Goal: Information Seeking & Learning: Learn about a topic

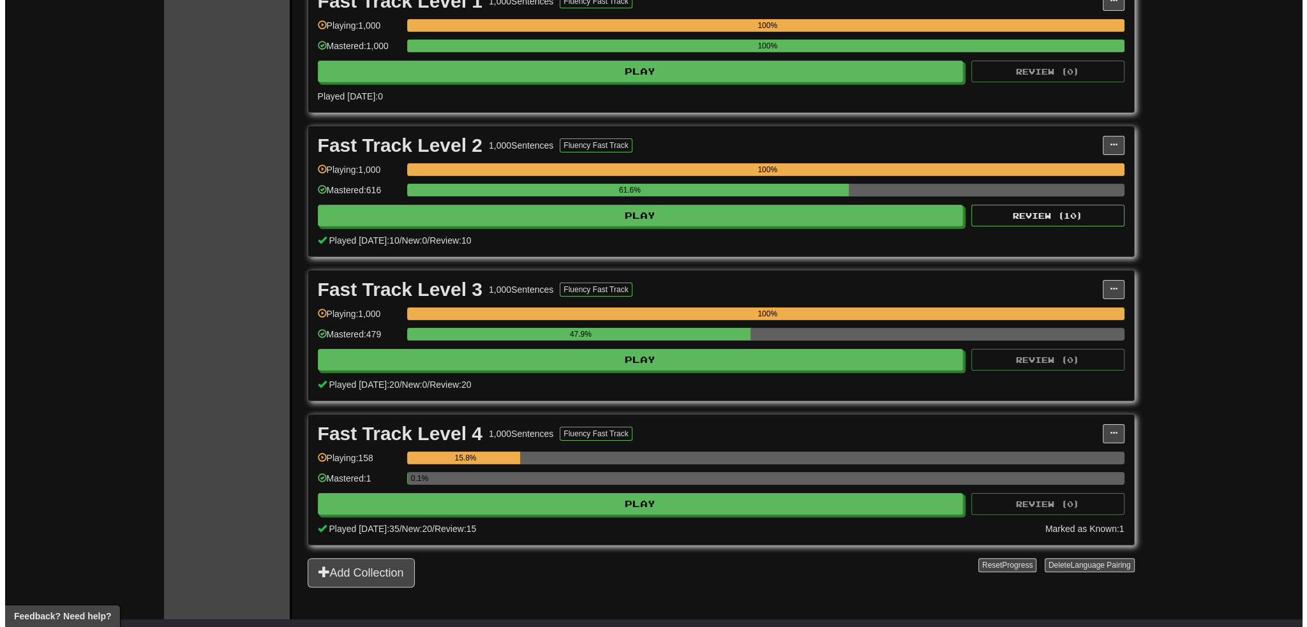
scroll to position [319, 0]
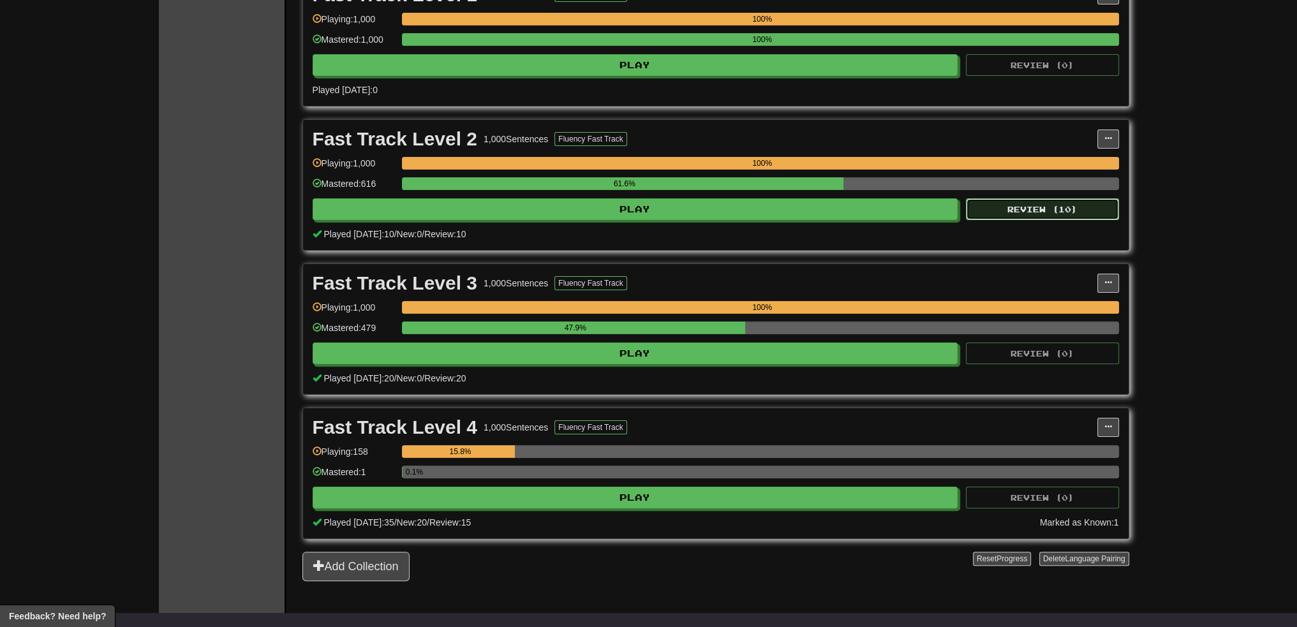
click at [1034, 216] on button "Review ( 10 )" at bounding box center [1042, 209] width 153 height 22
select select "**"
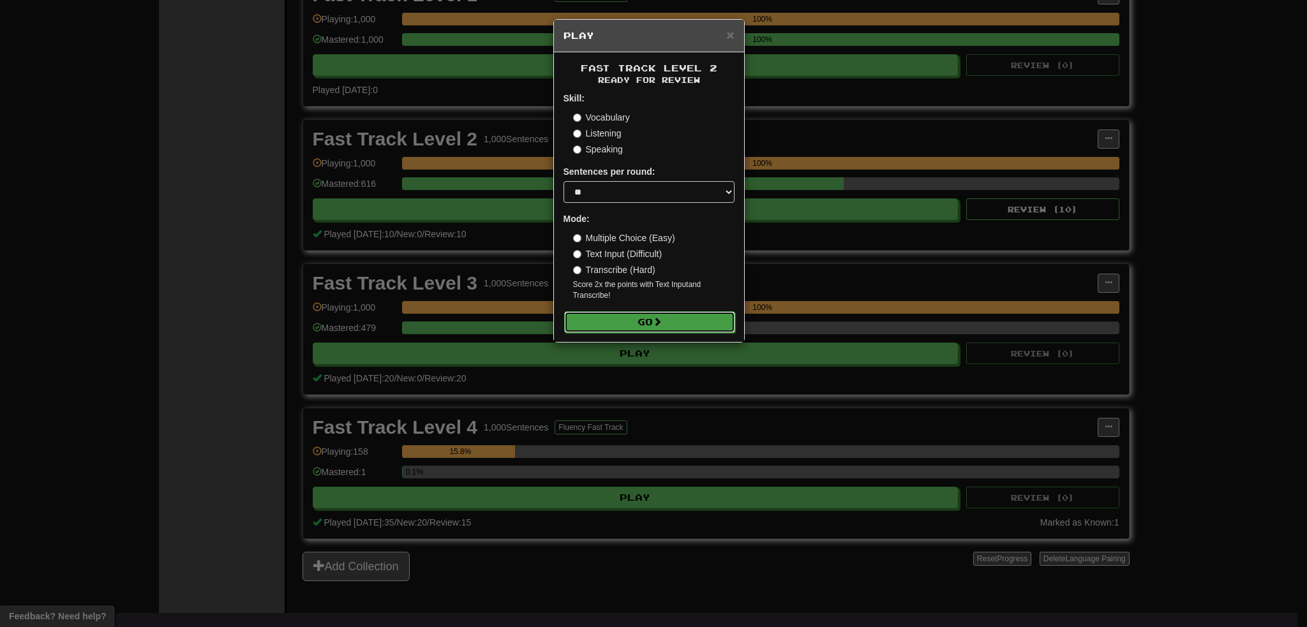
click at [655, 317] on span at bounding box center [657, 321] width 9 height 9
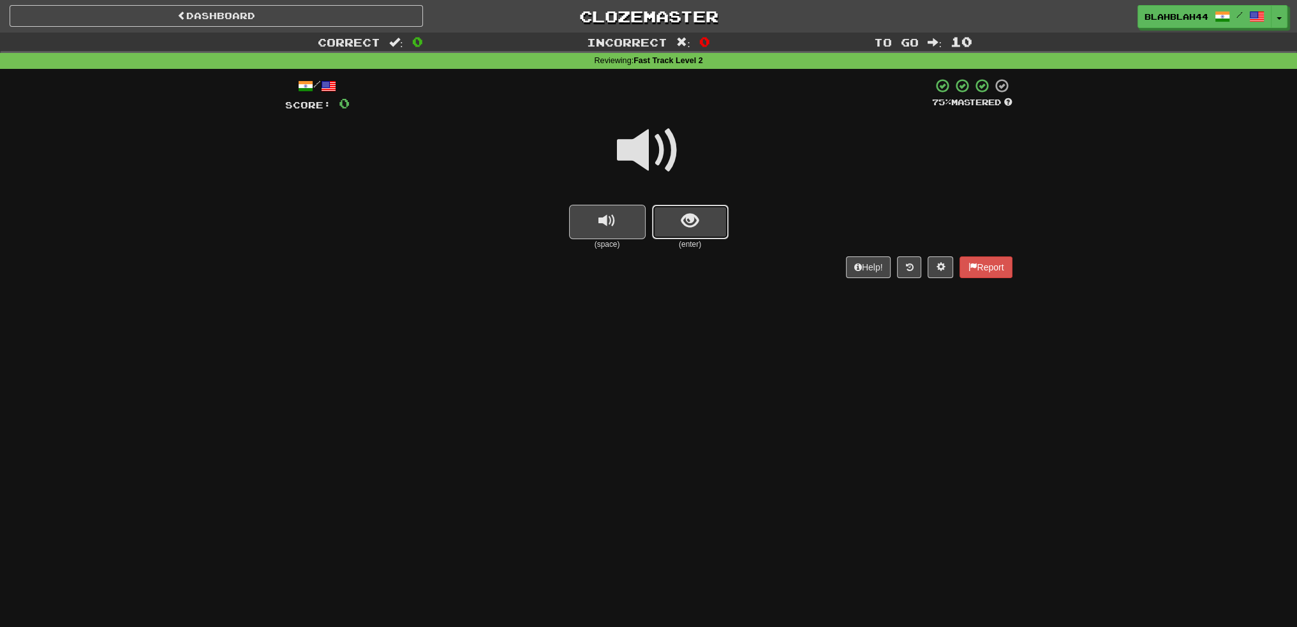
click at [707, 214] on button "show sentence" at bounding box center [690, 222] width 77 height 34
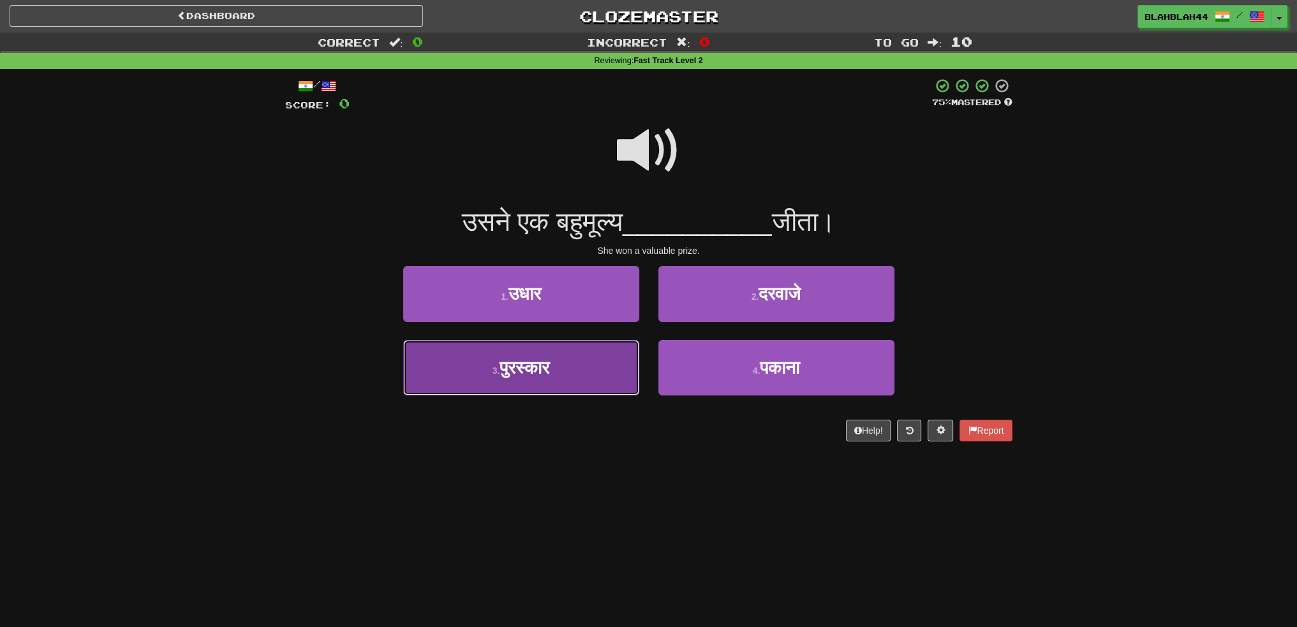
drag, startPoint x: 531, startPoint y: 366, endPoint x: 538, endPoint y: 364, distance: 7.9
click at [531, 366] on span "पुरस्कार" at bounding box center [525, 368] width 50 height 20
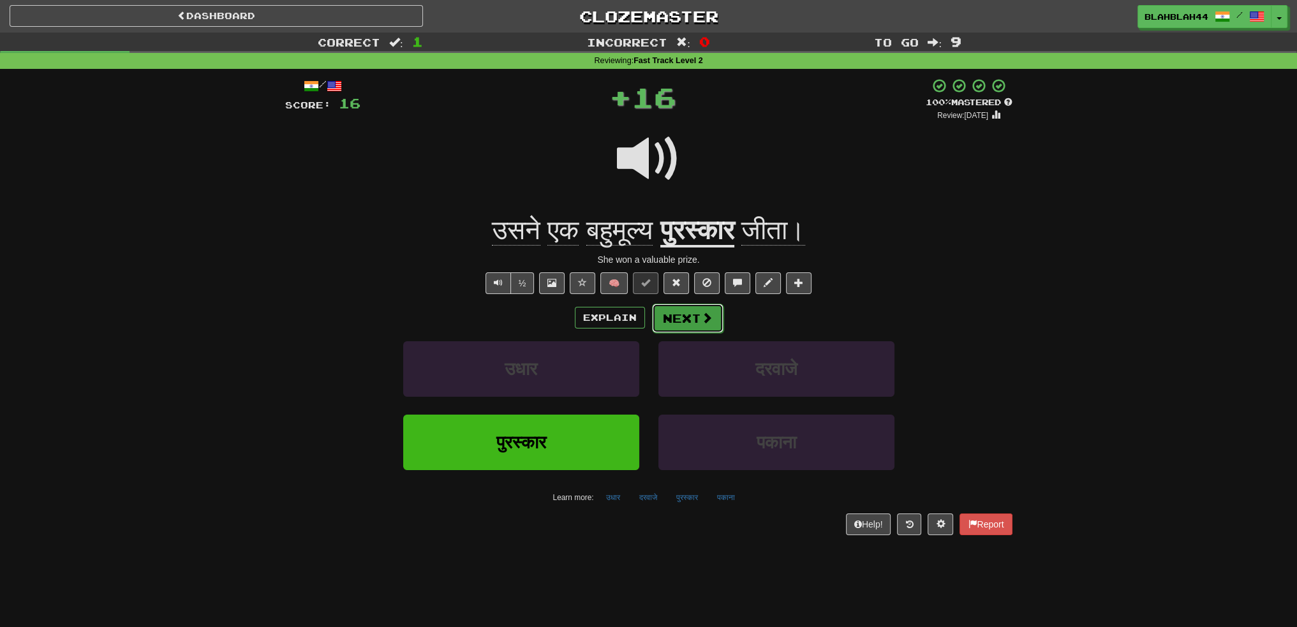
click at [685, 320] on button "Next" at bounding box center [687, 318] width 71 height 29
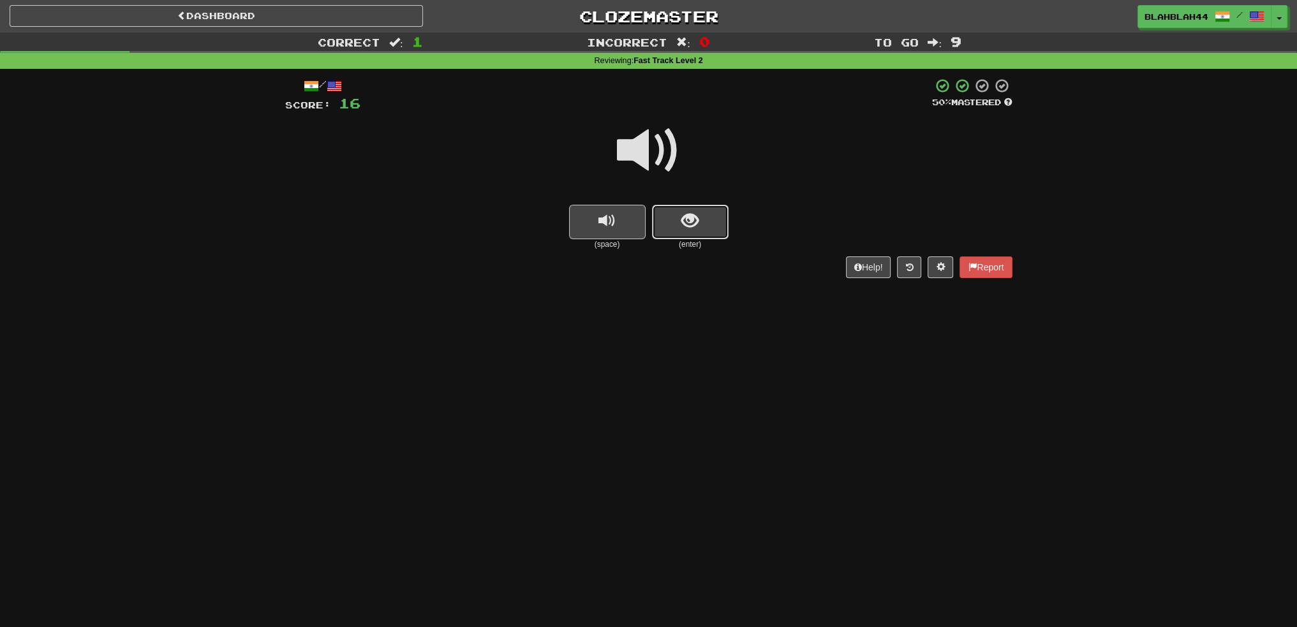
click at [713, 226] on button "show sentence" at bounding box center [690, 222] width 77 height 34
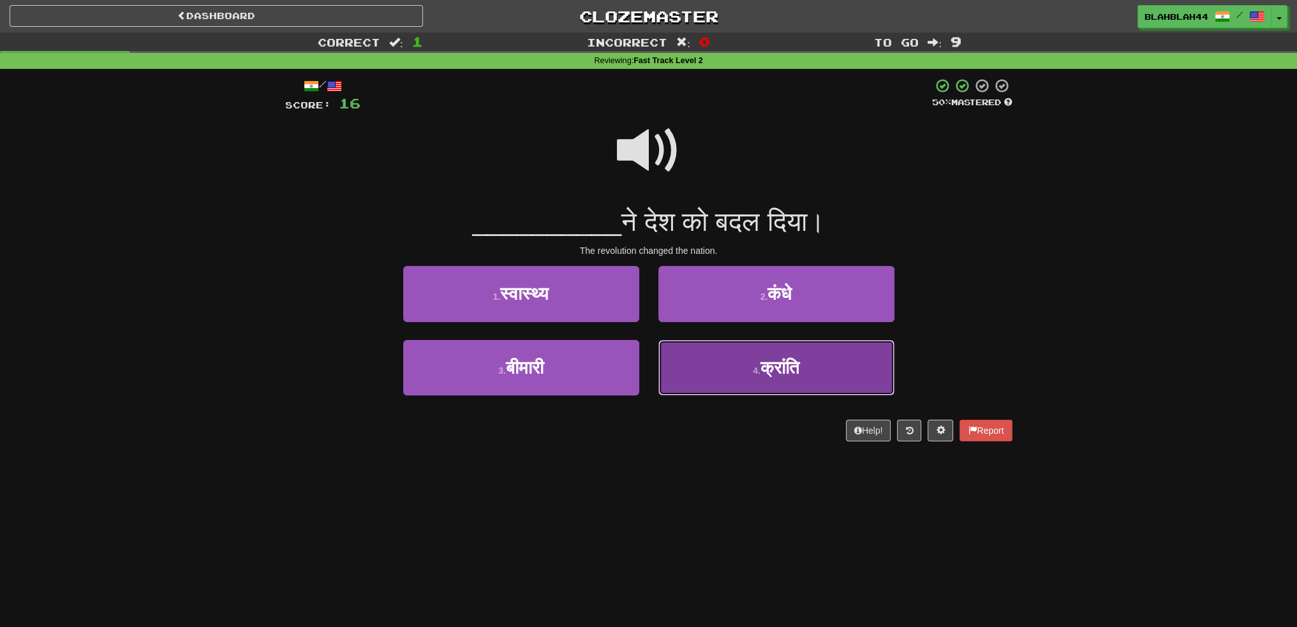
click at [779, 375] on span "क्रांति" at bounding box center [780, 368] width 39 height 20
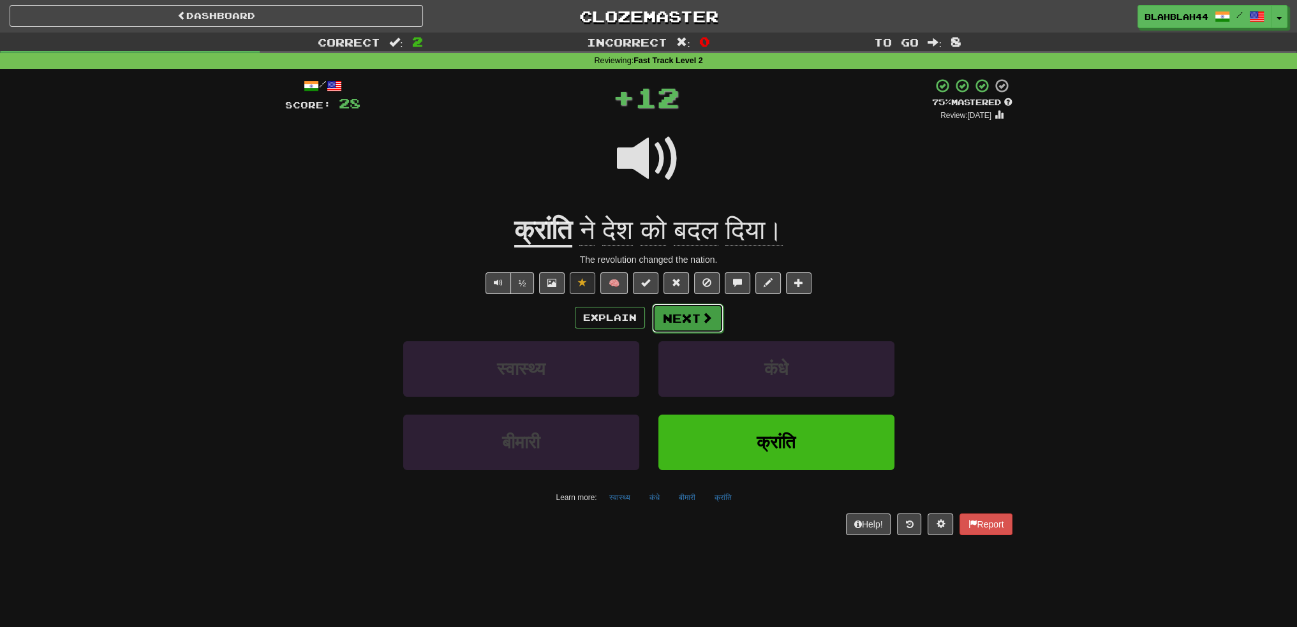
click at [677, 320] on button "Next" at bounding box center [687, 318] width 71 height 29
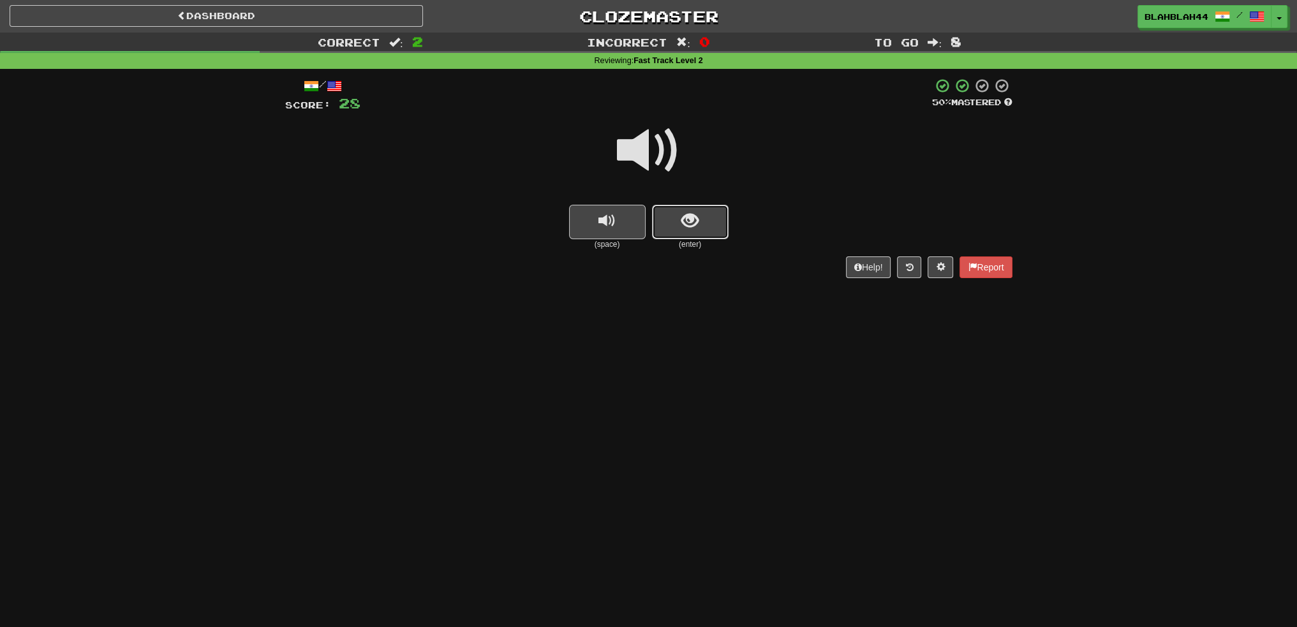
click at [709, 218] on button "show sentence" at bounding box center [690, 222] width 77 height 34
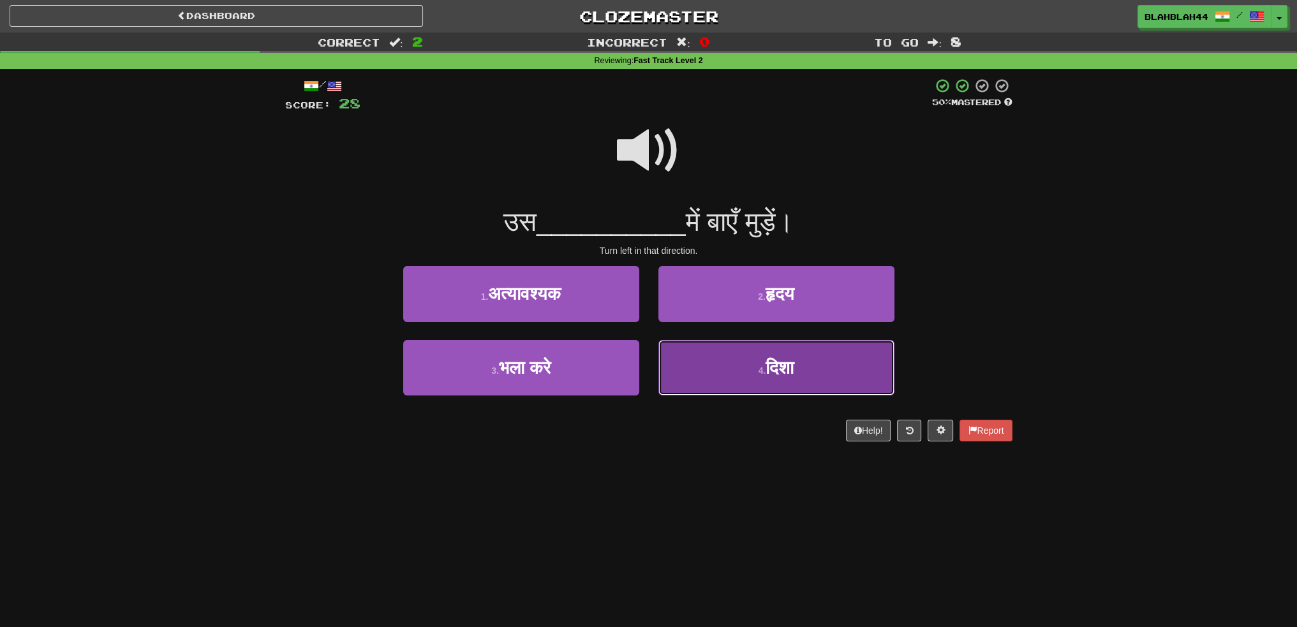
click at [731, 373] on button "4 . दिशा" at bounding box center [776, 368] width 236 height 56
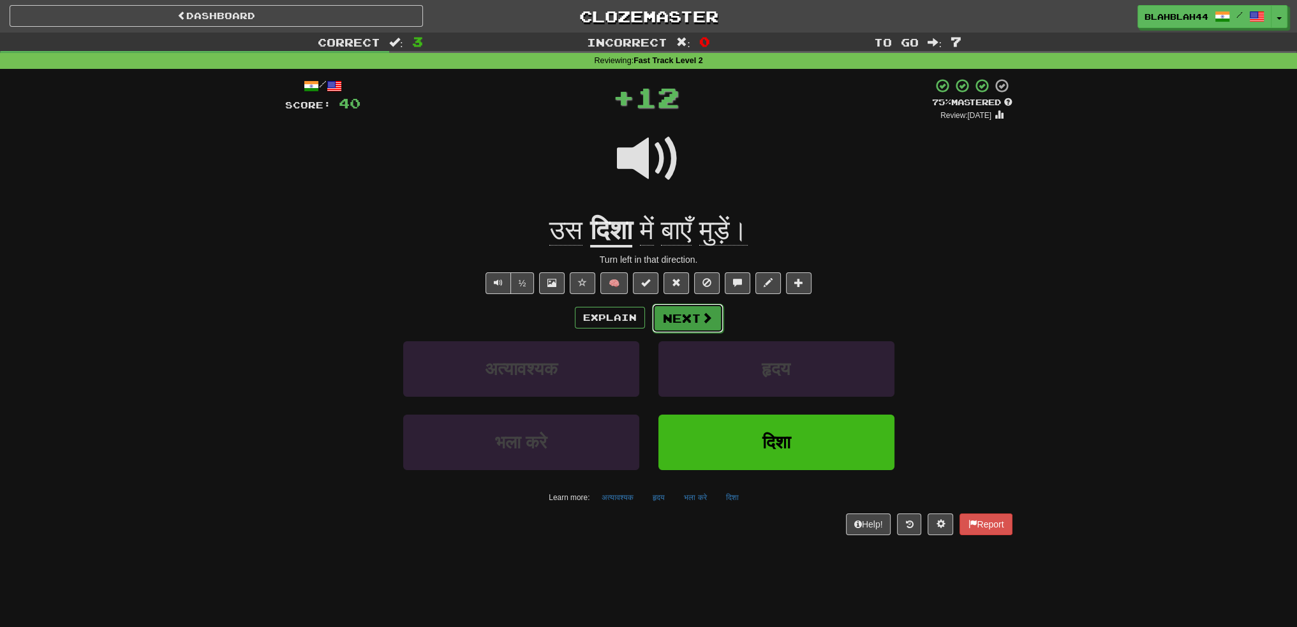
click at [702, 310] on button "Next" at bounding box center [687, 318] width 71 height 29
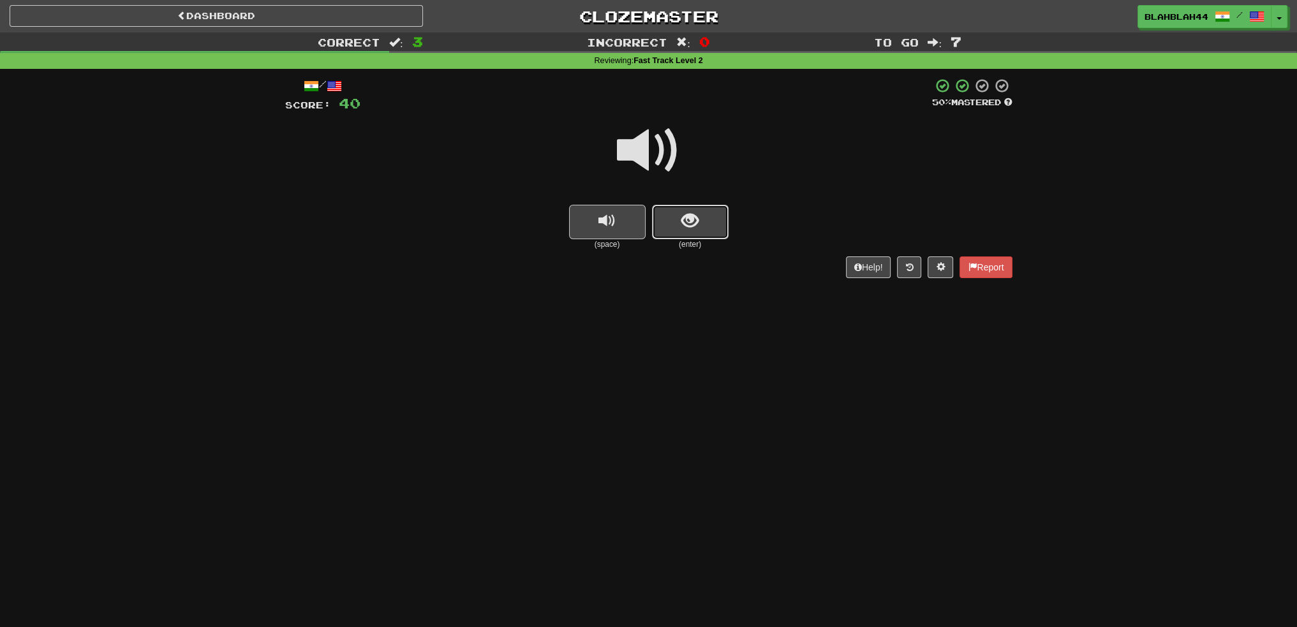
click at [687, 212] on span "show sentence" at bounding box center [689, 220] width 17 height 17
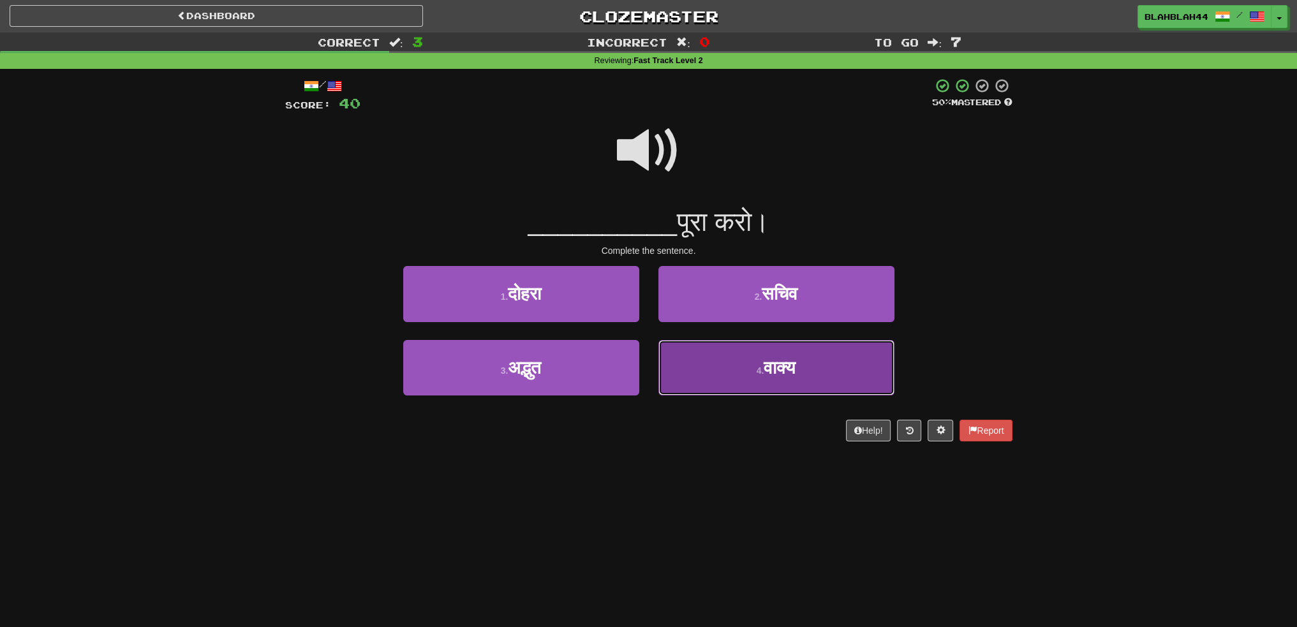
click at [784, 368] on span "वाक्य" at bounding box center [780, 368] width 32 height 20
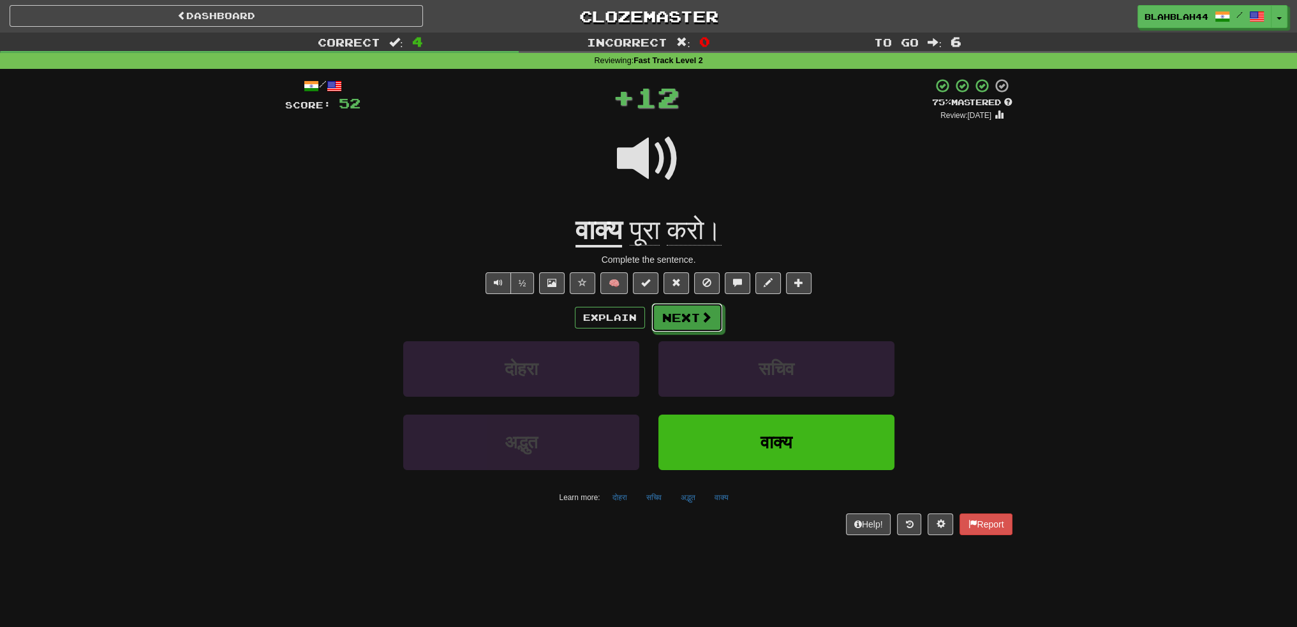
drag, startPoint x: 717, startPoint y: 327, endPoint x: 706, endPoint y: 325, distance: 11.0
click at [716, 327] on button "Next" at bounding box center [686, 317] width 71 height 29
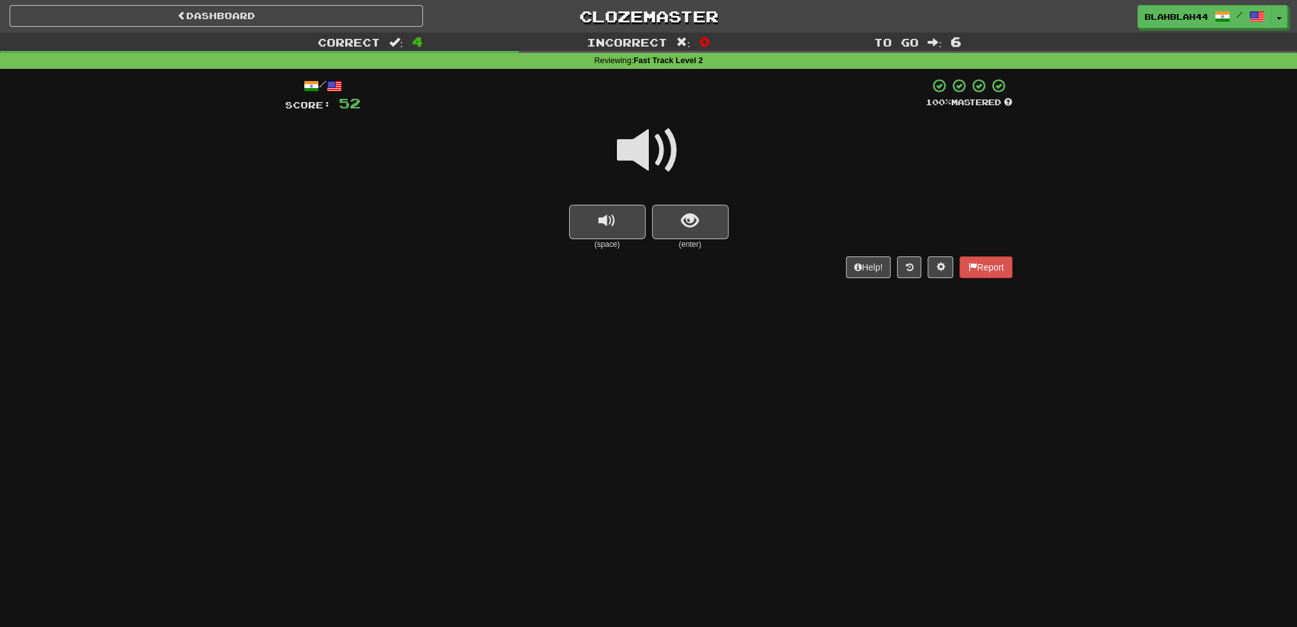
click at [621, 204] on div at bounding box center [648, 159] width 727 height 91
click at [674, 212] on button "show sentence" at bounding box center [690, 222] width 77 height 34
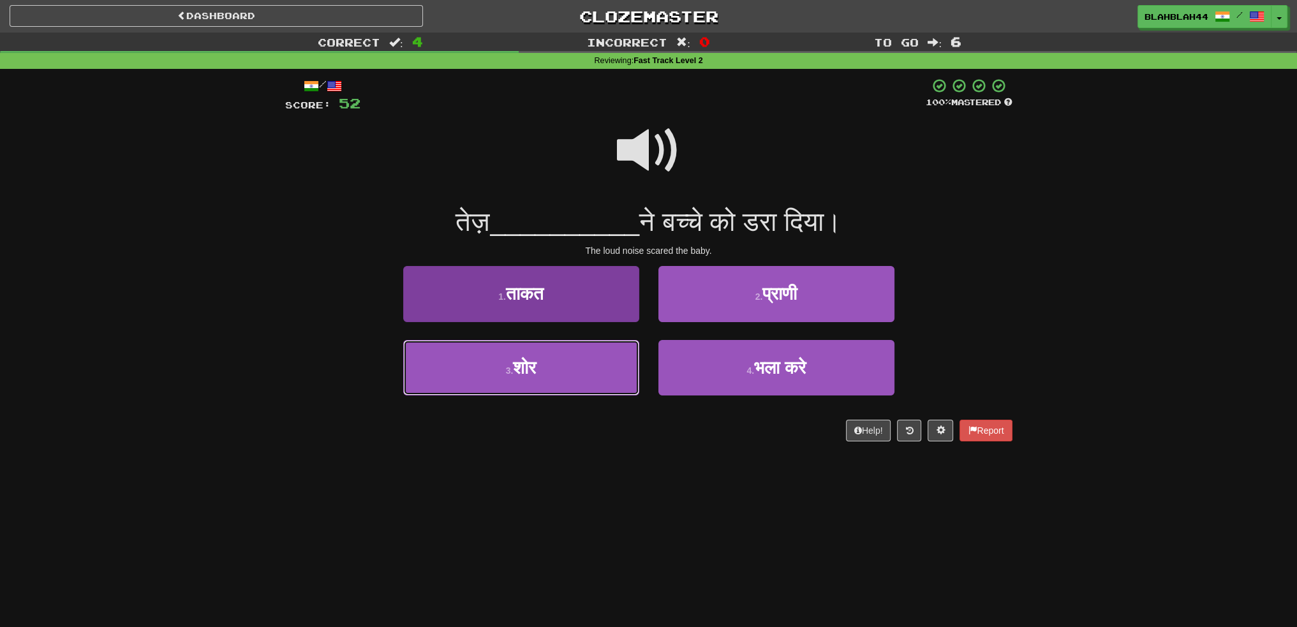
drag, startPoint x: 554, startPoint y: 369, endPoint x: 616, endPoint y: 359, distance: 62.8
click at [559, 369] on button "3 . शोर" at bounding box center [521, 368] width 236 height 56
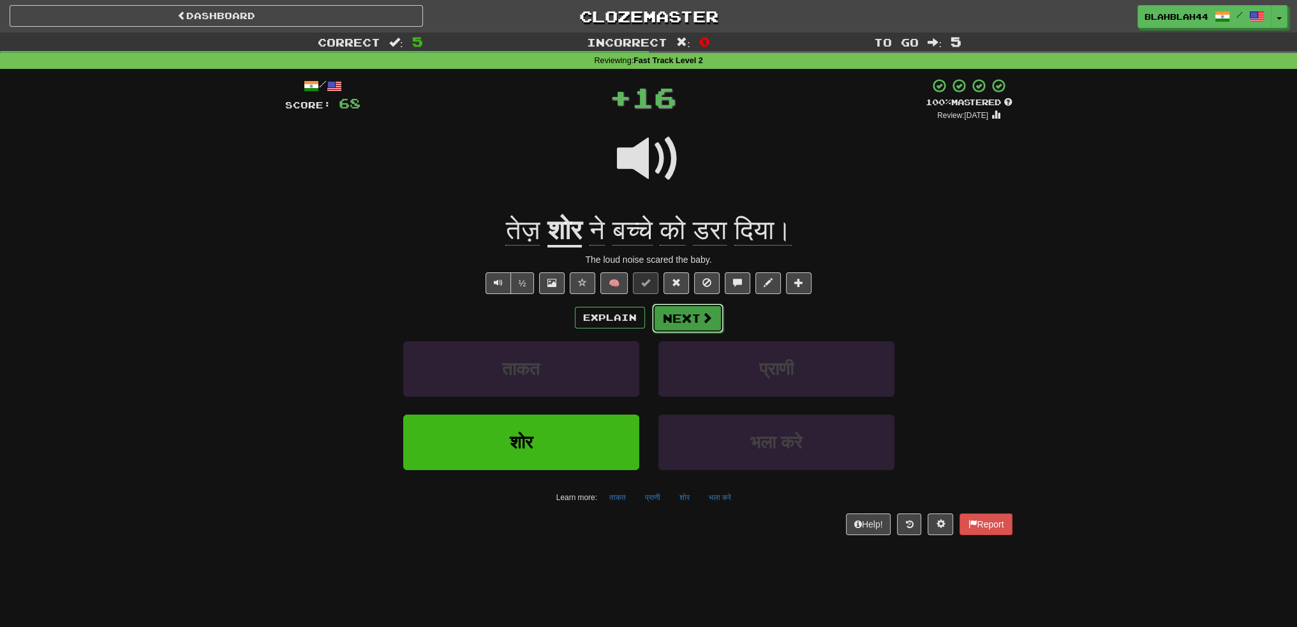
click at [701, 319] on span at bounding box center [706, 317] width 11 height 11
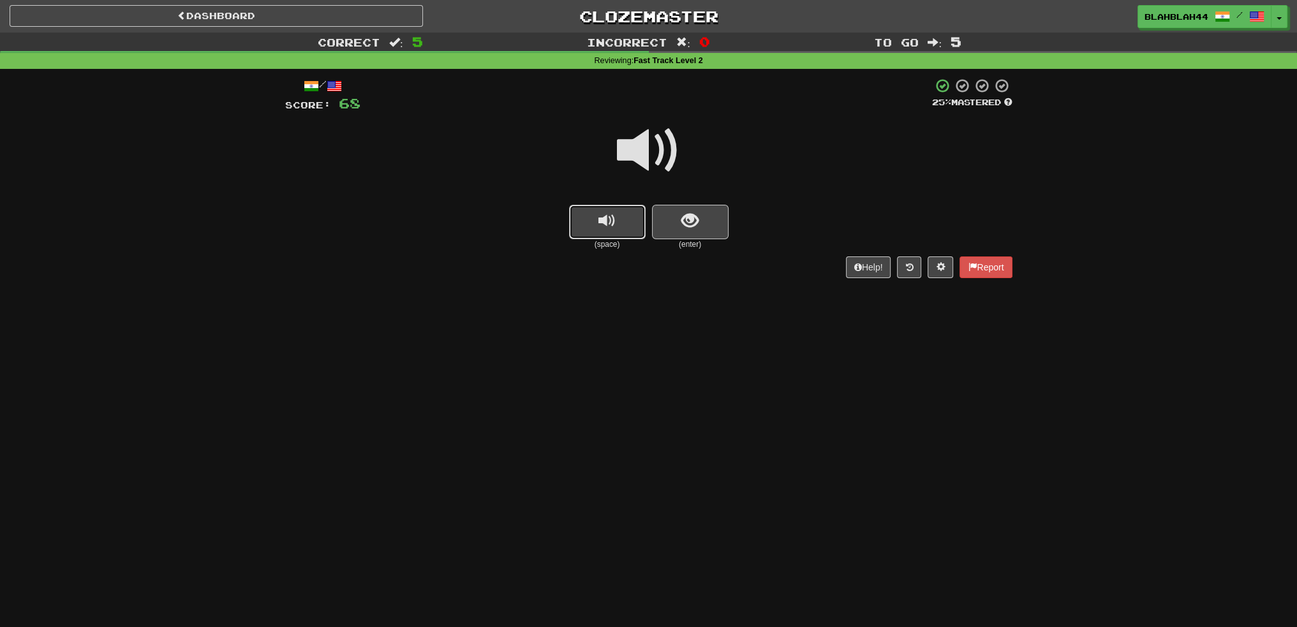
click at [607, 220] on span "replay audio" at bounding box center [606, 220] width 17 height 17
click at [709, 223] on button "show sentence" at bounding box center [690, 222] width 77 height 34
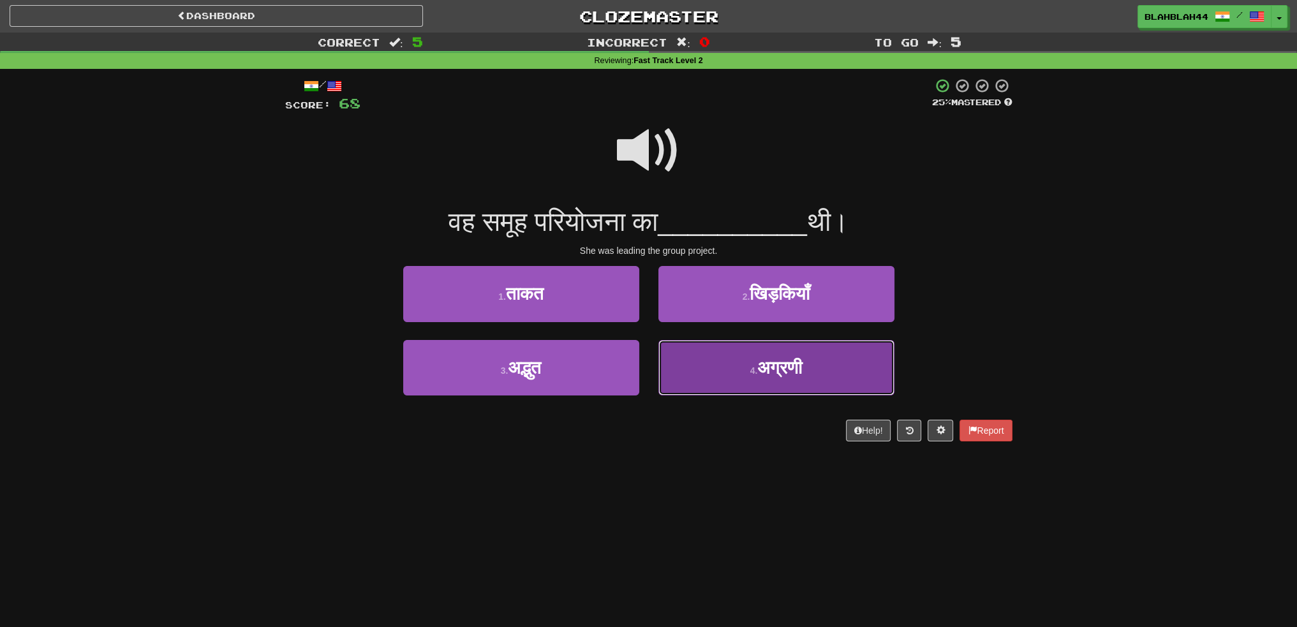
click at [756, 366] on small "4 ." at bounding box center [754, 371] width 8 height 10
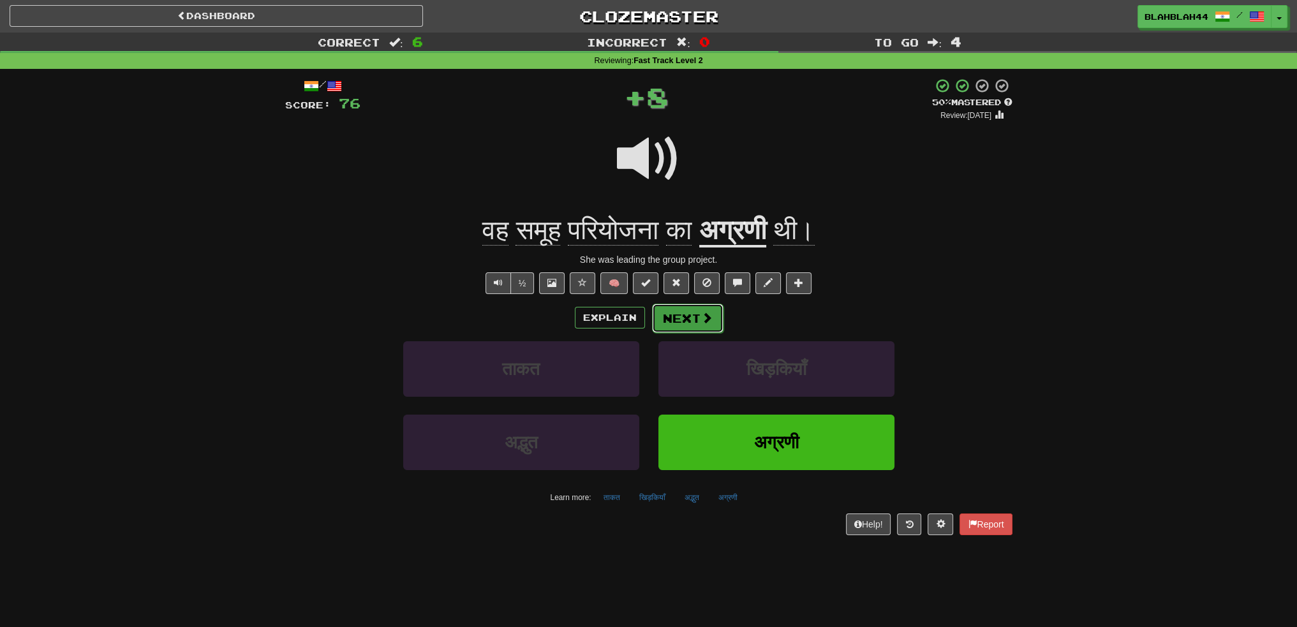
click at [690, 327] on button "Next" at bounding box center [687, 318] width 71 height 29
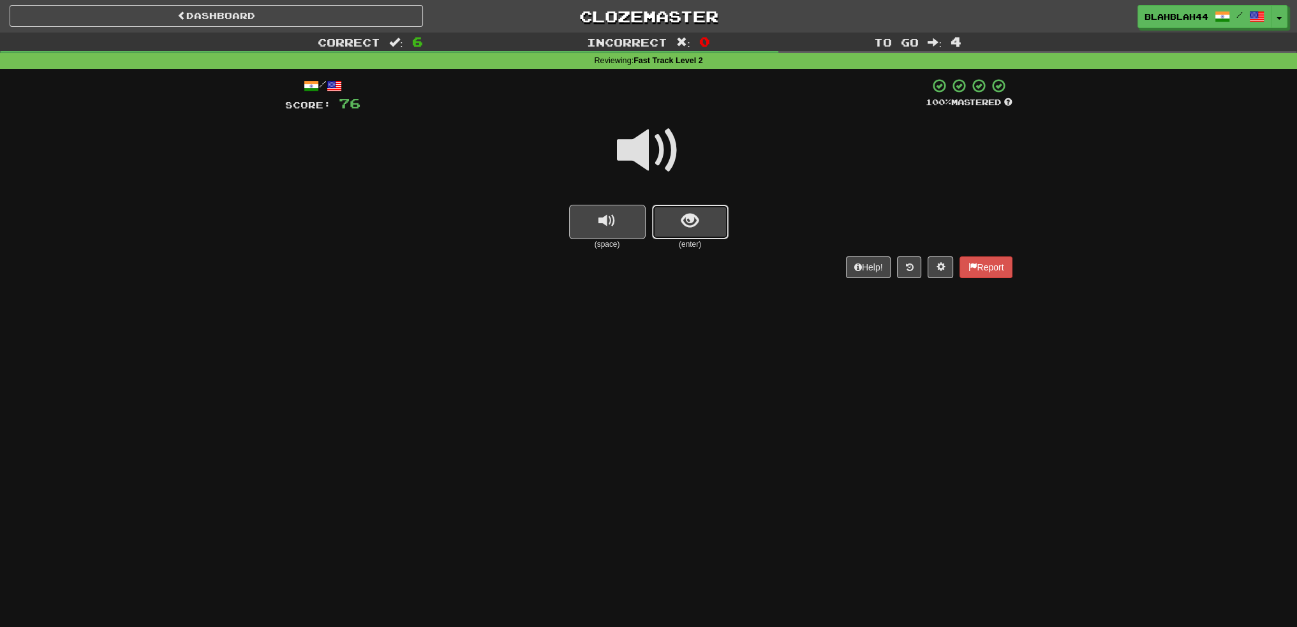
click at [672, 221] on button "show sentence" at bounding box center [690, 222] width 77 height 34
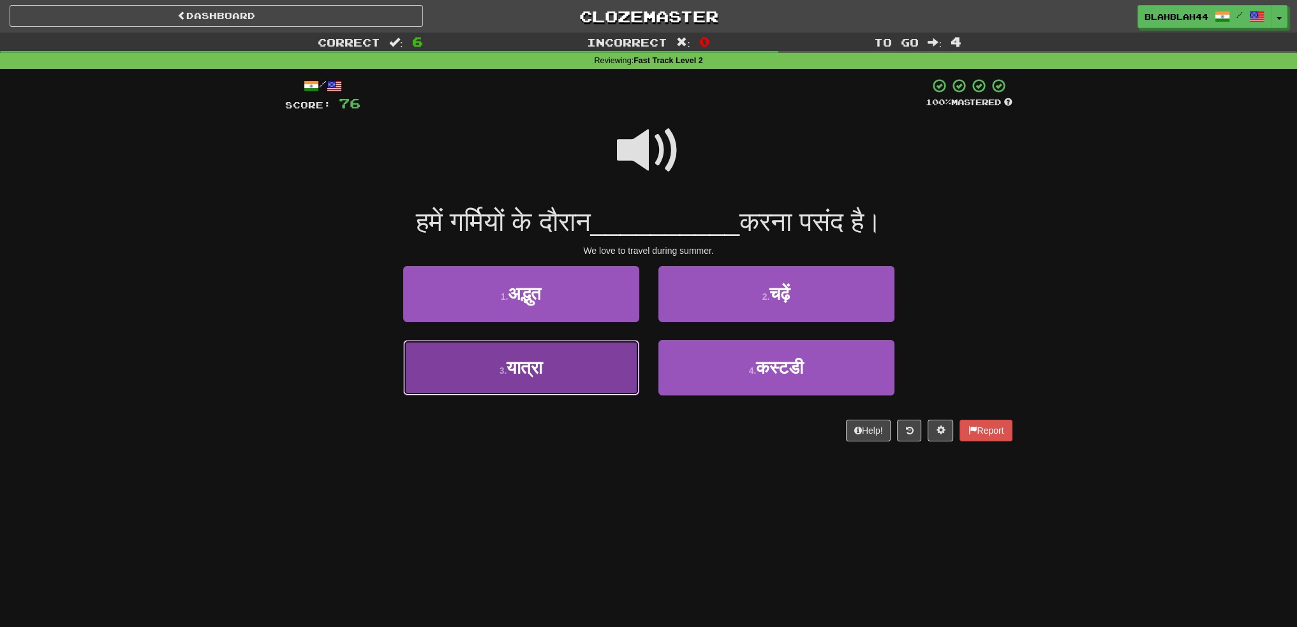
click at [546, 378] on button "3 . यात्रा" at bounding box center [521, 368] width 236 height 56
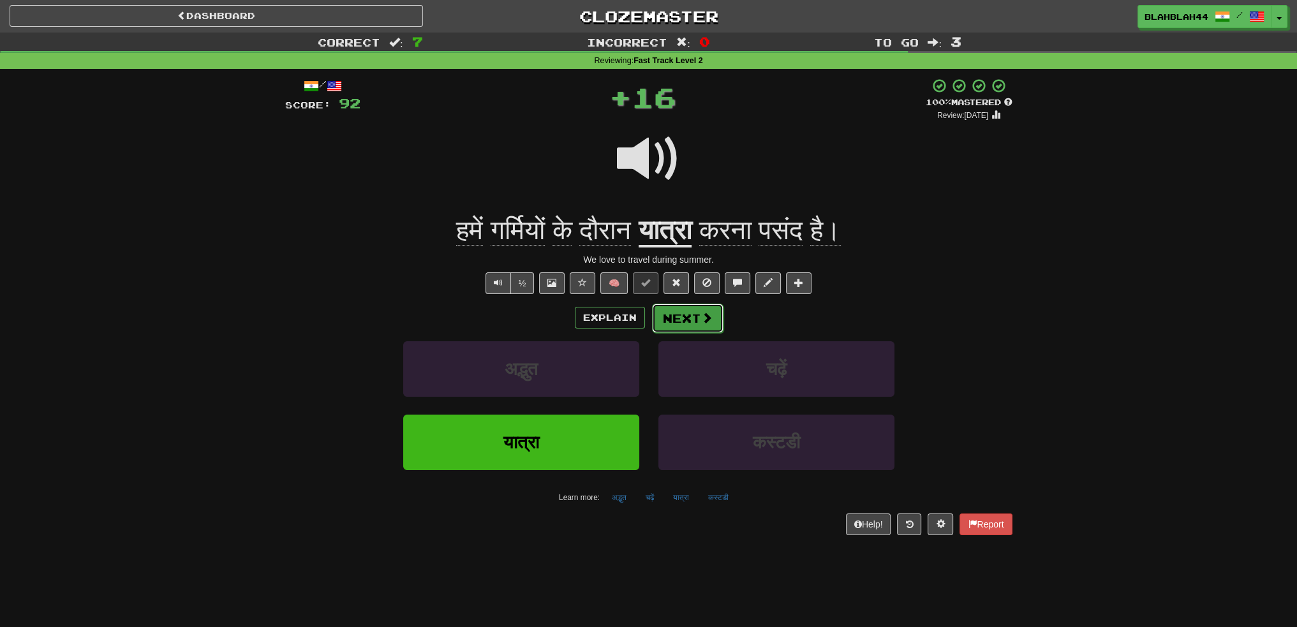
click at [697, 309] on button "Next" at bounding box center [687, 318] width 71 height 29
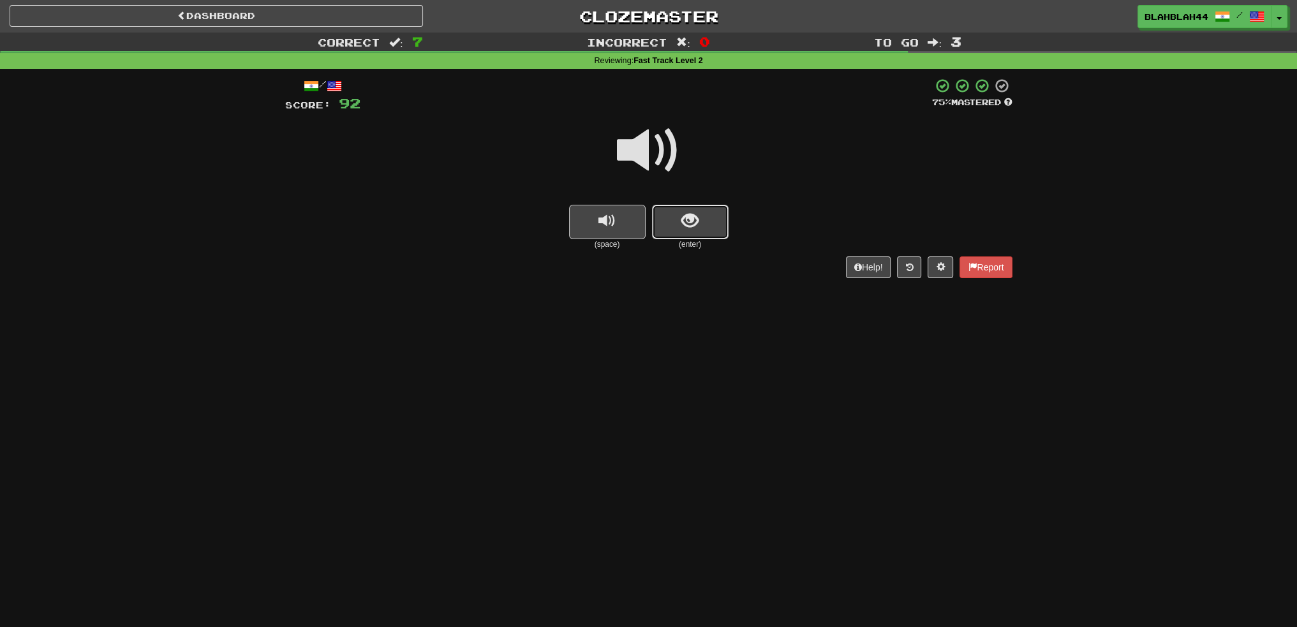
click at [687, 221] on span "show sentence" at bounding box center [689, 220] width 17 height 17
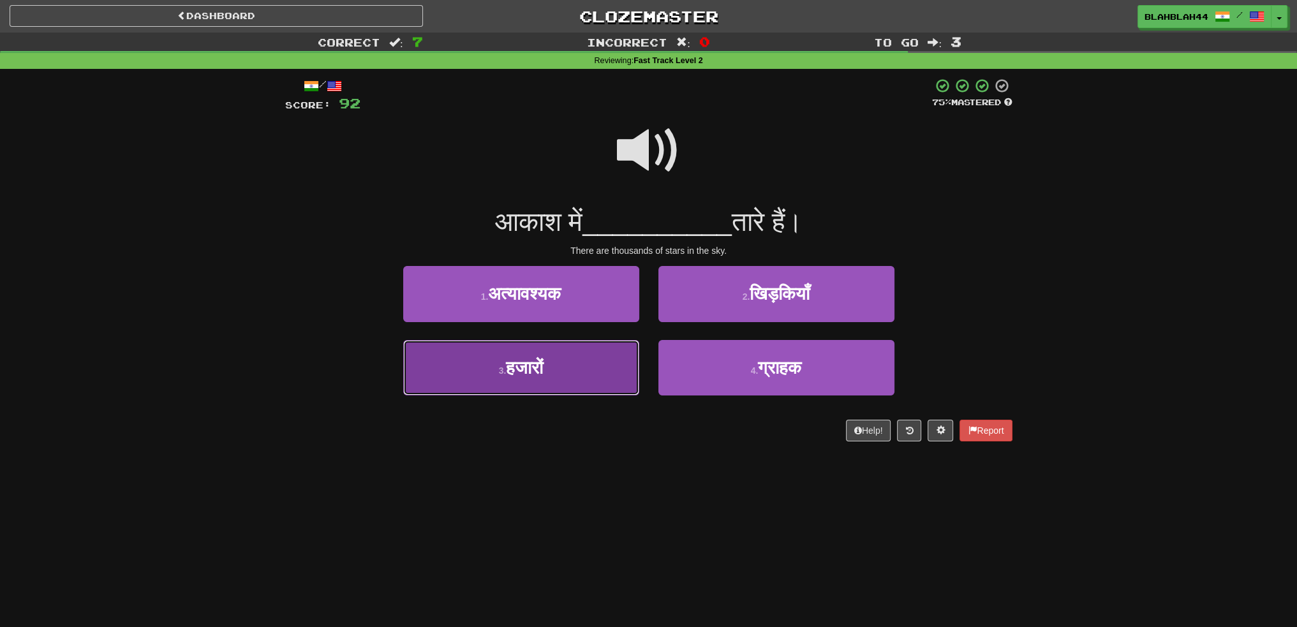
click at [584, 375] on button "3 . हजारों" at bounding box center [521, 368] width 236 height 56
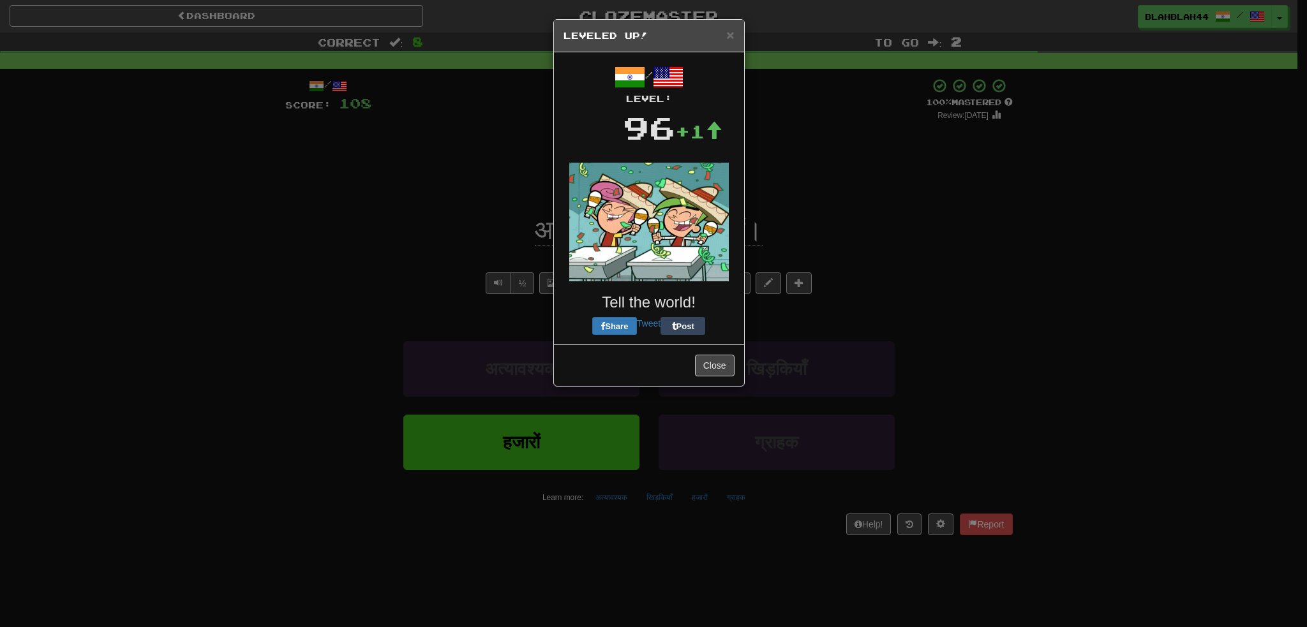
click at [702, 315] on body "Dashboard Clozemaster blahblah44 / Toggle Dropdown Dashboard Leaderboard Activi…" at bounding box center [653, 540] width 1307 height 1080
click at [715, 364] on button "Close" at bounding box center [715, 369] width 40 height 22
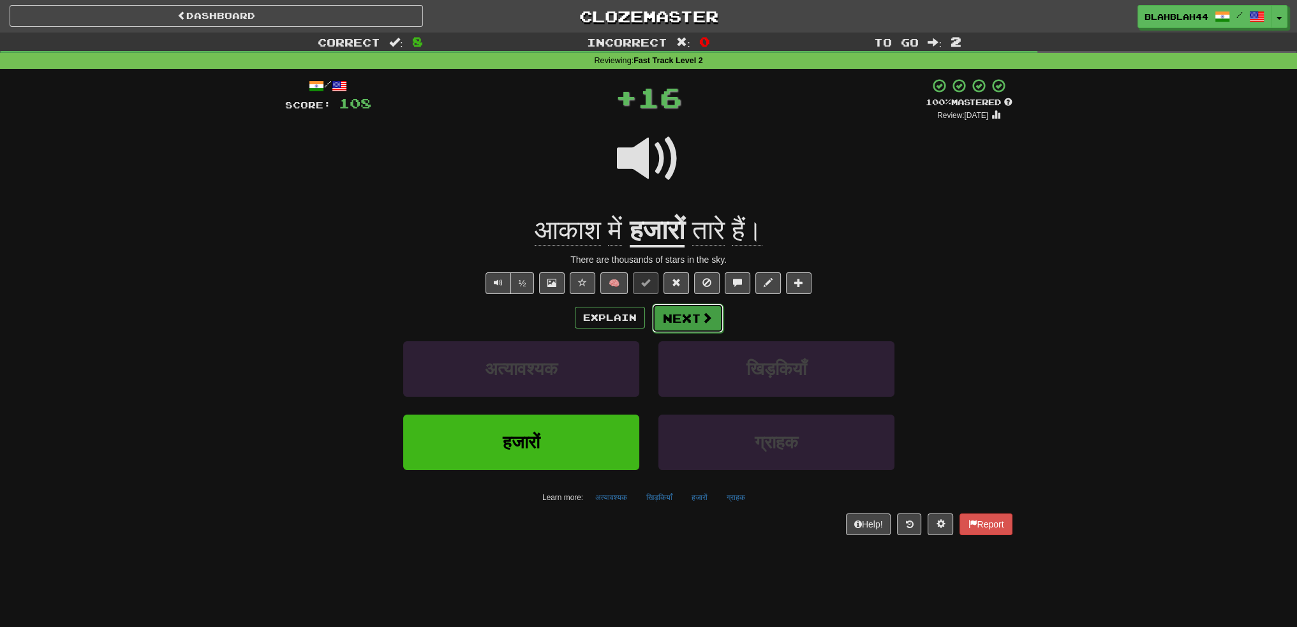
click at [684, 321] on button "Next" at bounding box center [687, 318] width 71 height 29
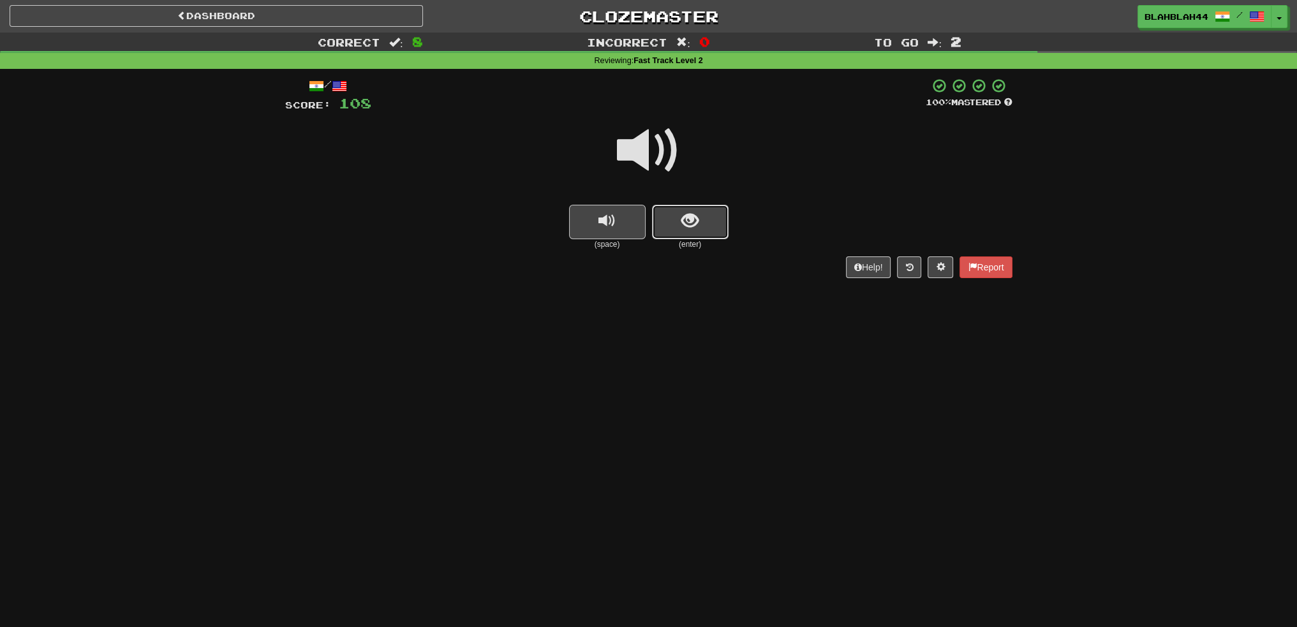
click at [681, 219] on span "show sentence" at bounding box center [689, 220] width 17 height 17
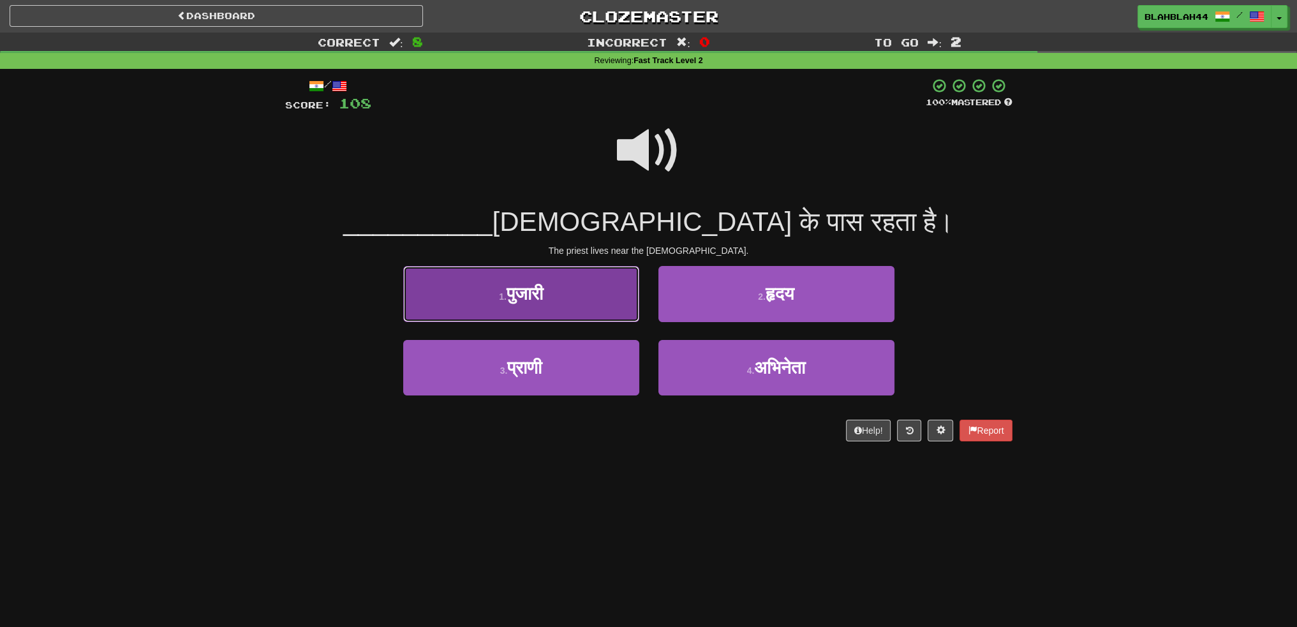
click at [537, 288] on span "पुजारी" at bounding box center [525, 294] width 36 height 20
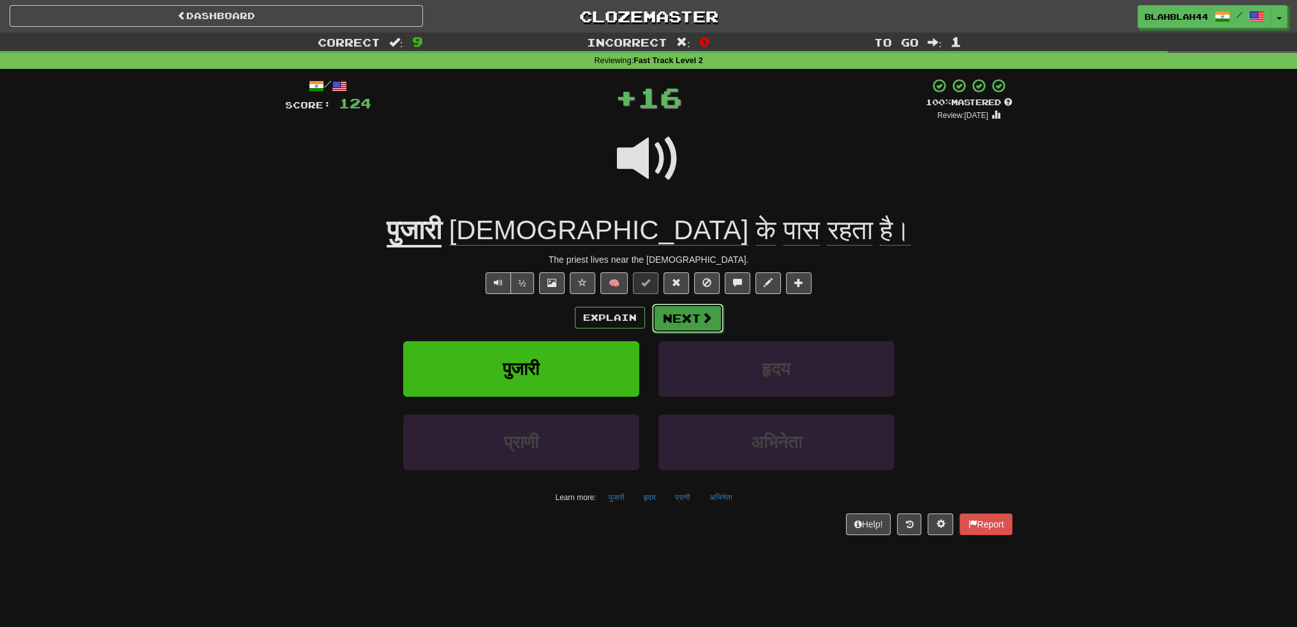
click at [683, 315] on button "Next" at bounding box center [687, 318] width 71 height 29
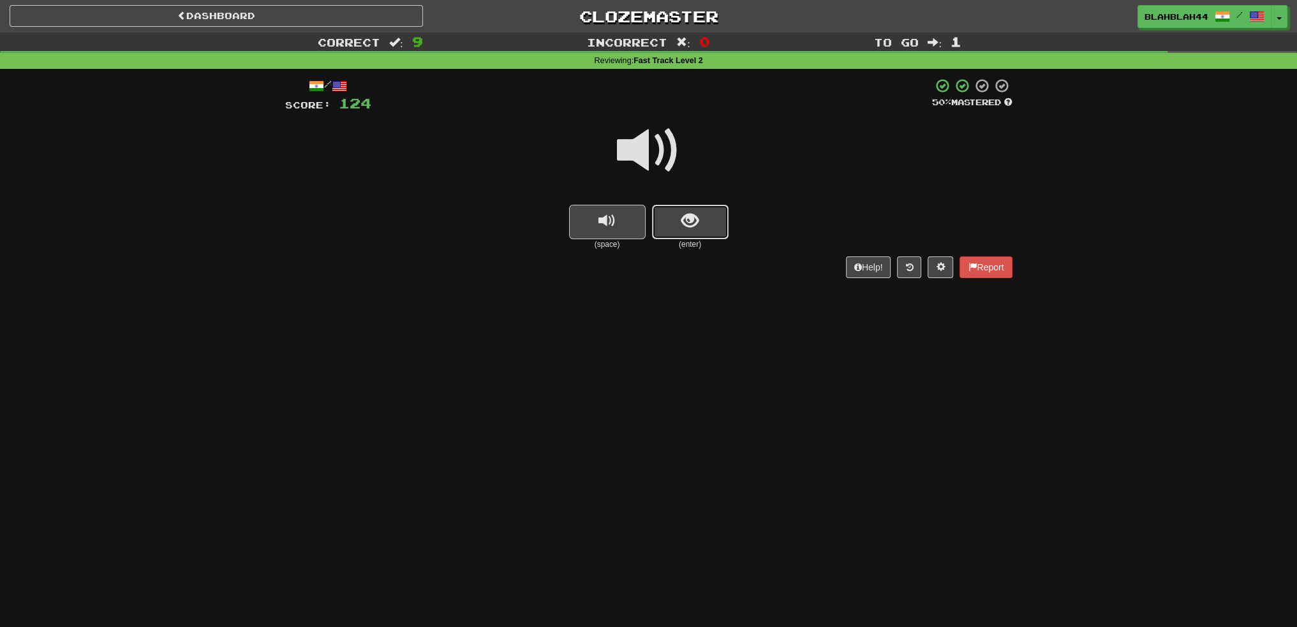
click at [684, 219] on span "show sentence" at bounding box center [689, 220] width 17 height 17
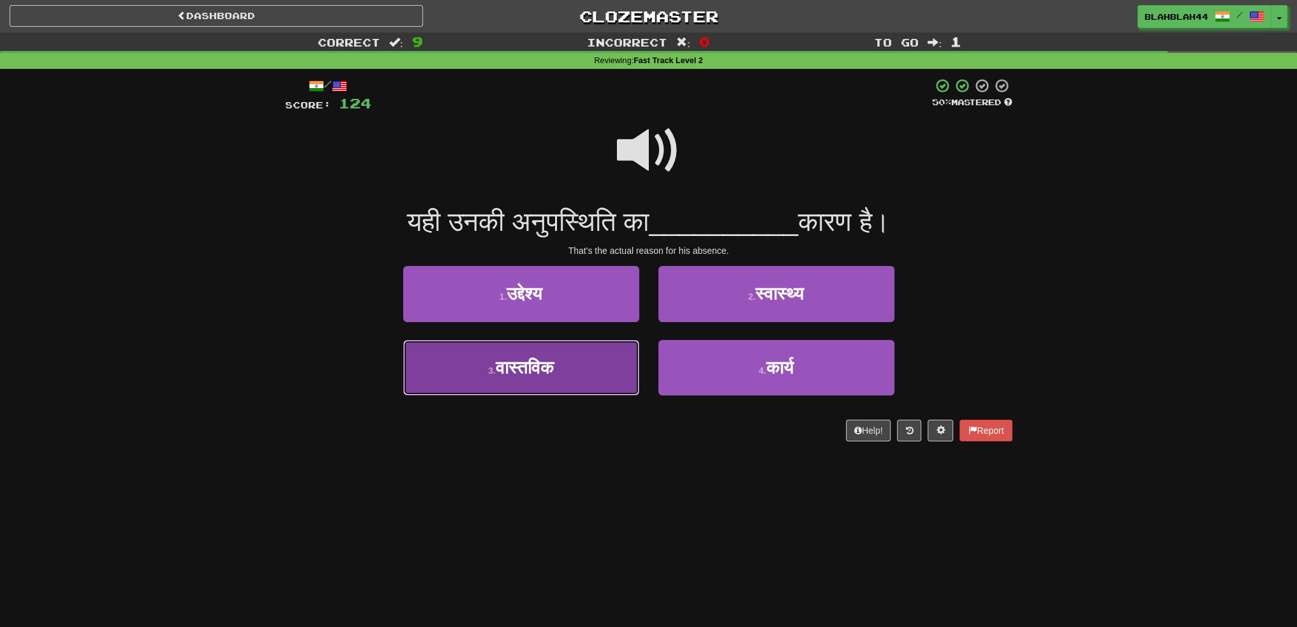
click at [598, 367] on button "3 . वास्तविक" at bounding box center [521, 368] width 236 height 56
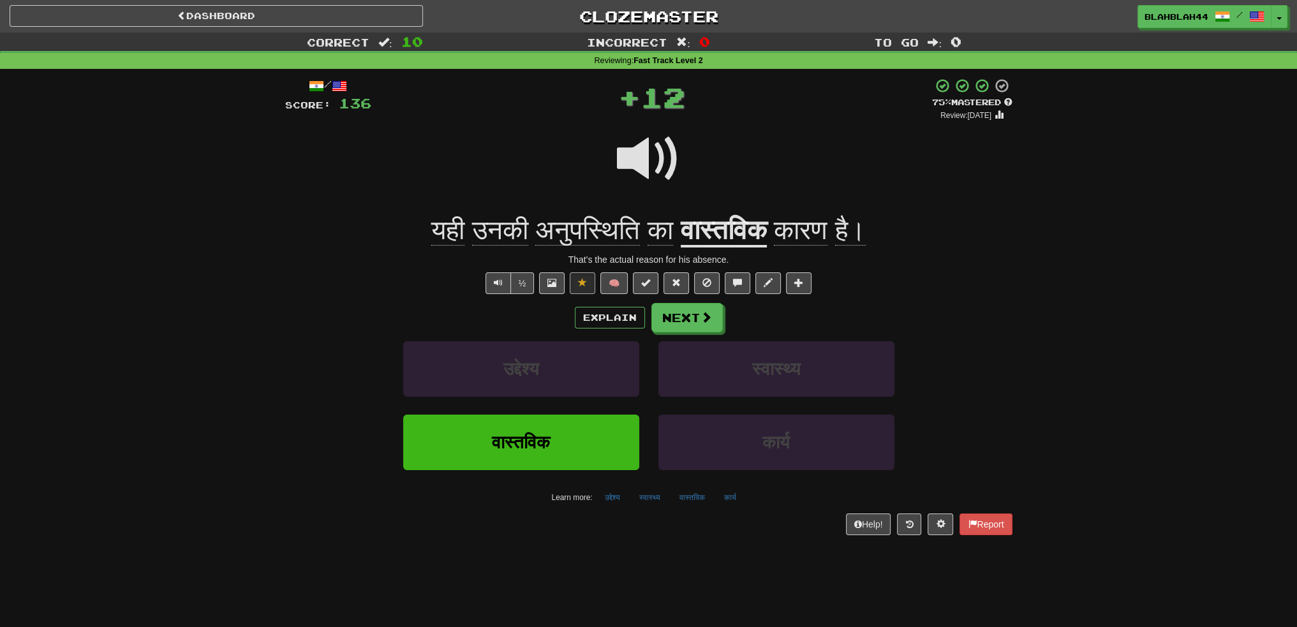
click at [738, 325] on div "Explain Next" at bounding box center [648, 317] width 727 height 29
click at [695, 322] on button "Next" at bounding box center [686, 317] width 71 height 29
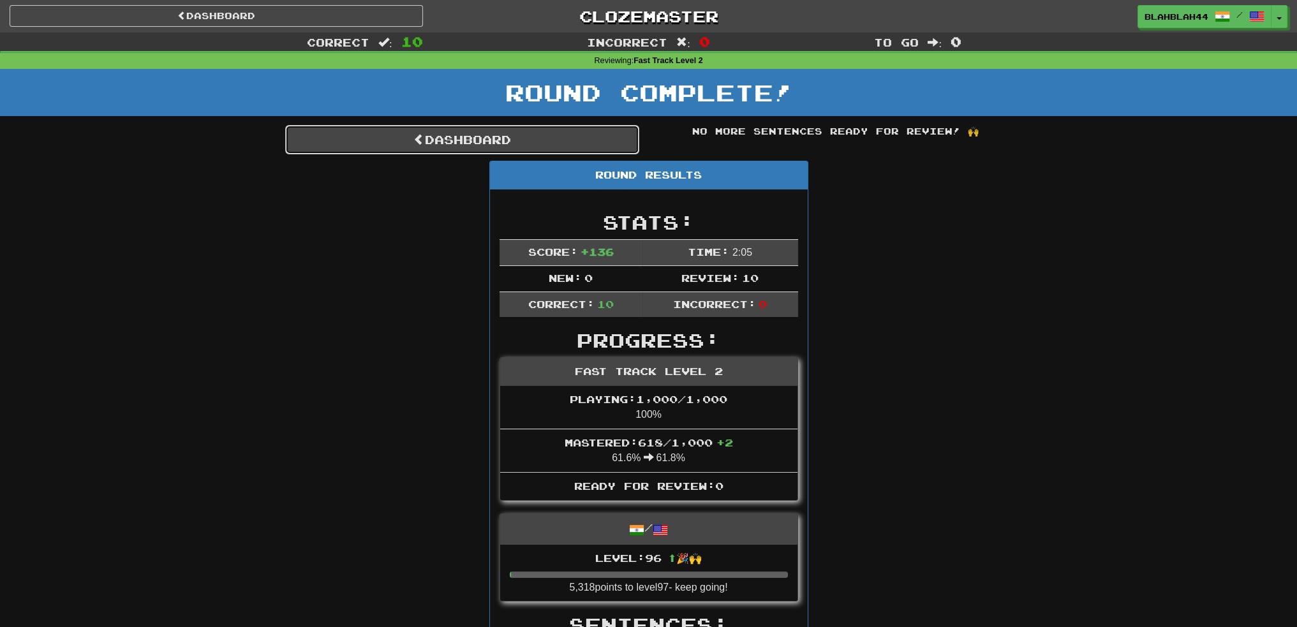
click at [470, 140] on link "Dashboard" at bounding box center [462, 139] width 354 height 29
